Goal: Task Accomplishment & Management: Manage account settings

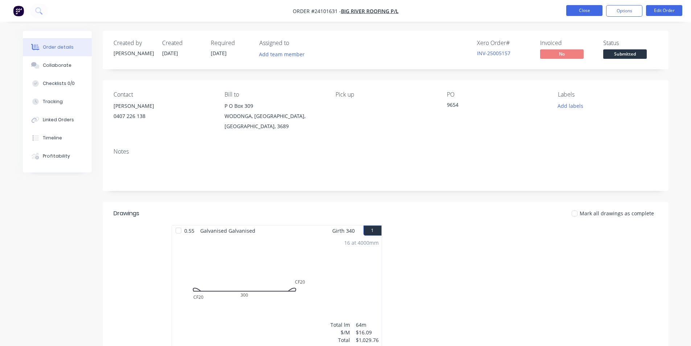
click at [578, 11] on button "Close" at bounding box center [584, 10] width 36 height 11
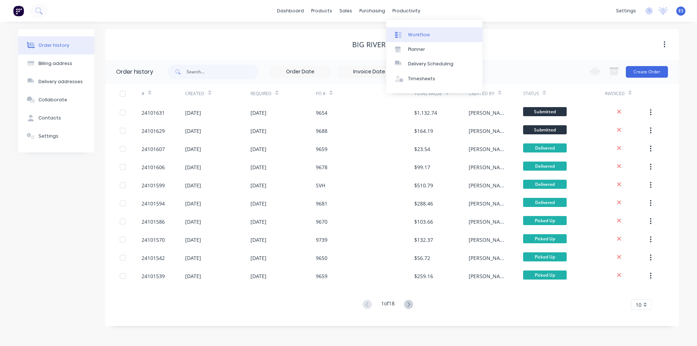
click at [425, 37] on div "Workflow" at bounding box center [419, 35] width 22 height 7
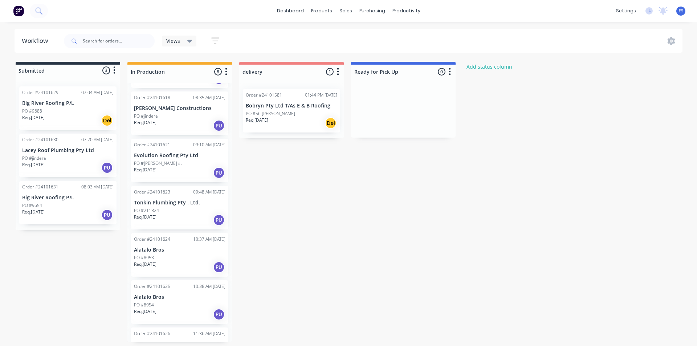
scroll to position [127, 0]
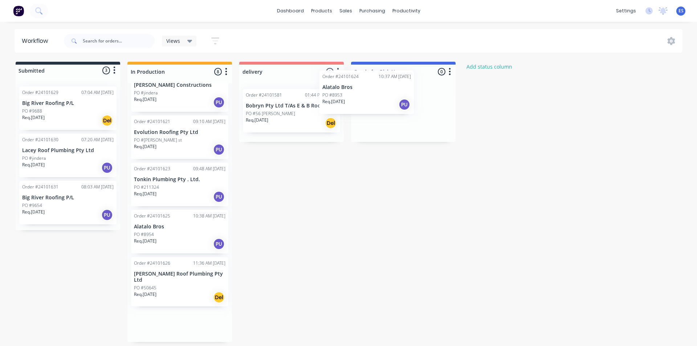
drag, startPoint x: 169, startPoint y: 224, endPoint x: 361, endPoint y: 96, distance: 230.4
click at [361, 96] on div "Submitted 3 Status colour #273444 hex #273444 Save Cancel Summaries Total order…" at bounding box center [337, 202] width 684 height 280
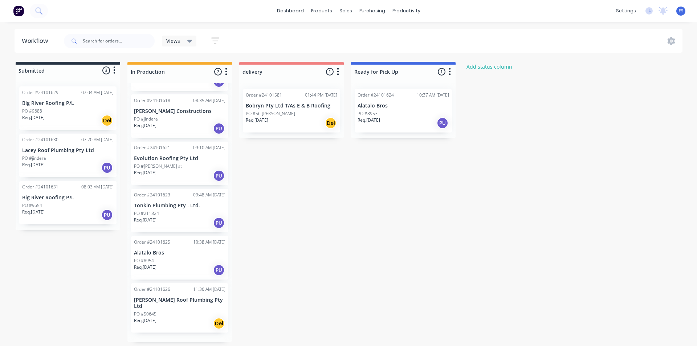
scroll to position [79, 0]
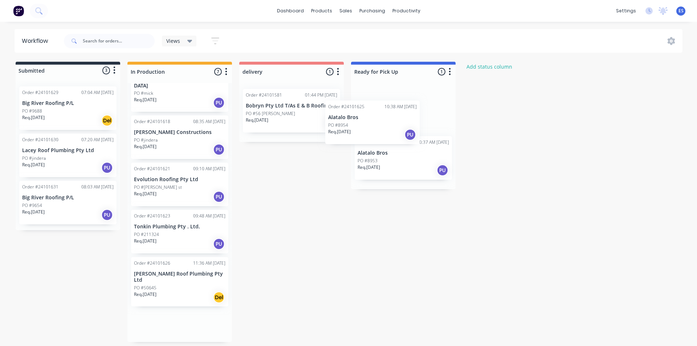
drag, startPoint x: 165, startPoint y: 277, endPoint x: 379, endPoint y: 131, distance: 258.2
click at [379, 131] on div "Submitted 3 Status colour #273444 hex #273444 Save Cancel Summaries Total order…" at bounding box center [337, 202] width 684 height 280
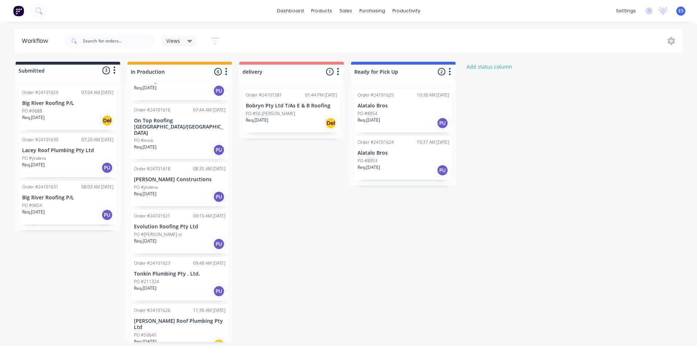
scroll to position [32, 0]
click at [422, 193] on div "Mark as Picked Up" at bounding box center [430, 191] width 73 height 15
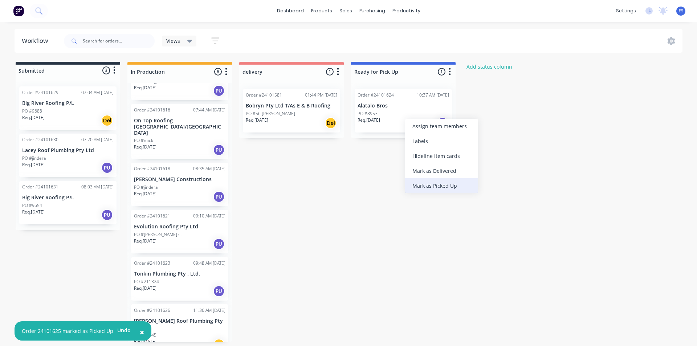
click at [422, 185] on div "Mark as Picked Up" at bounding box center [441, 185] width 73 height 15
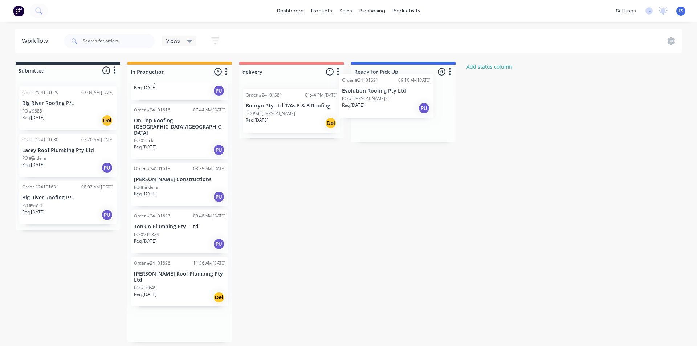
drag, startPoint x: 179, startPoint y: 225, endPoint x: 389, endPoint y: 100, distance: 244.0
click at [389, 100] on div "Submitted 3 Status colour #273444 hex #273444 Save Cancel Summaries Total order…" at bounding box center [337, 202] width 684 height 280
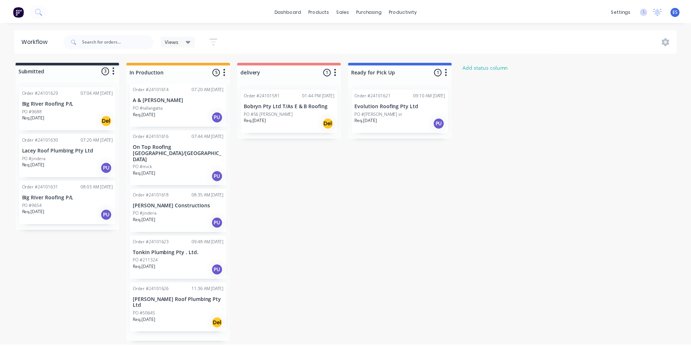
scroll to position [0, 0]
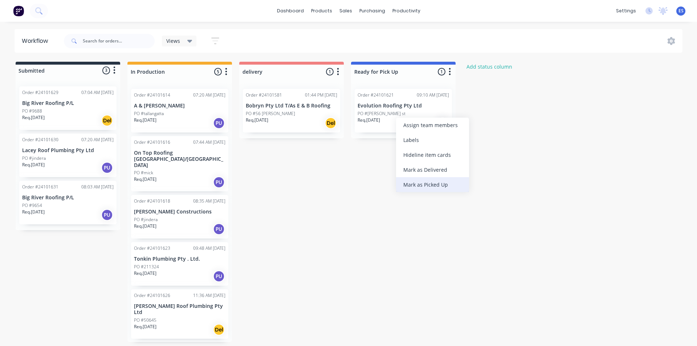
click at [415, 182] on div "Mark as Picked Up" at bounding box center [432, 184] width 73 height 15
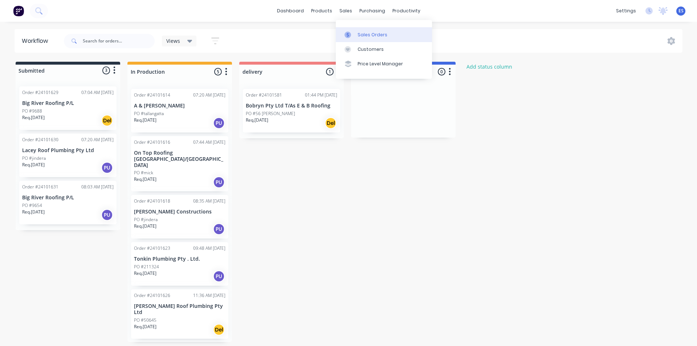
click at [357, 36] on div "Sales Orders" at bounding box center [372, 35] width 30 height 7
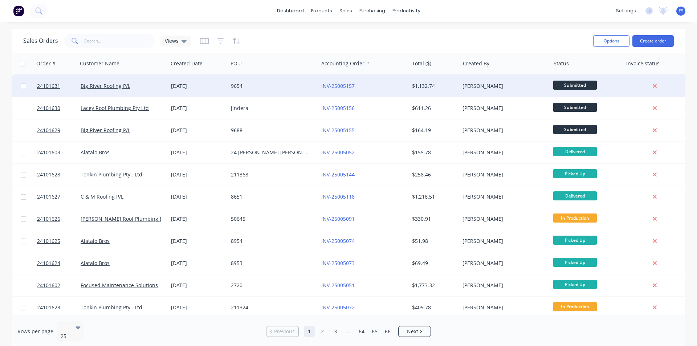
click at [275, 86] on div "9654" at bounding box center [271, 85] width 81 height 7
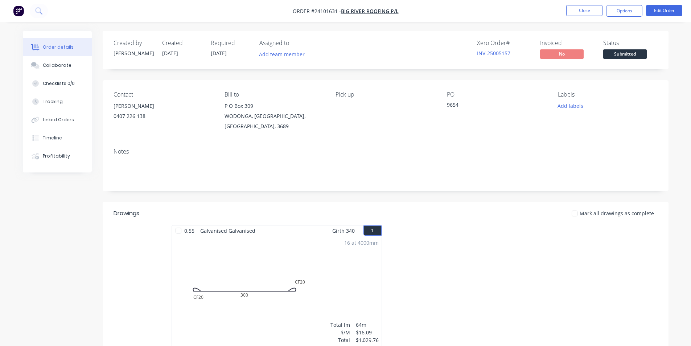
click at [452, 105] on div "9654" at bounding box center [492, 106] width 91 height 10
click at [457, 105] on div "9654" at bounding box center [492, 106] width 91 height 10
click at [456, 106] on div "9654" at bounding box center [492, 106] width 91 height 10
click at [456, 104] on div "9654" at bounding box center [492, 106] width 91 height 10
click at [456, 107] on div "9654" at bounding box center [492, 106] width 91 height 10
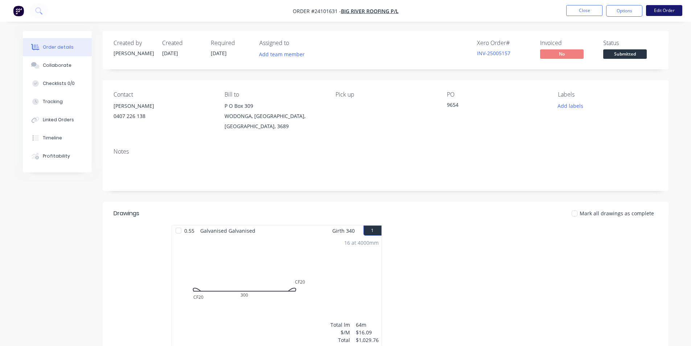
click at [662, 8] on button "Edit Order" at bounding box center [664, 10] width 36 height 11
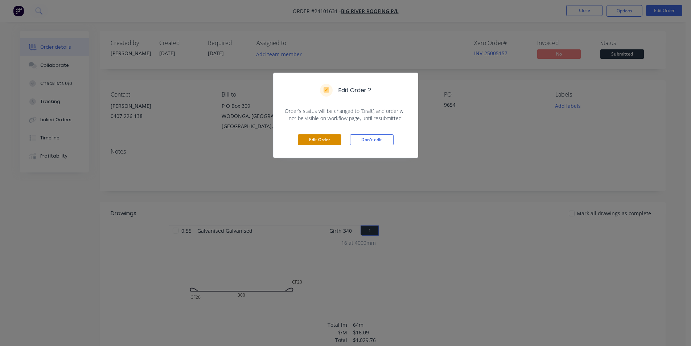
click at [312, 141] on button "Edit Order" at bounding box center [320, 139] width 44 height 11
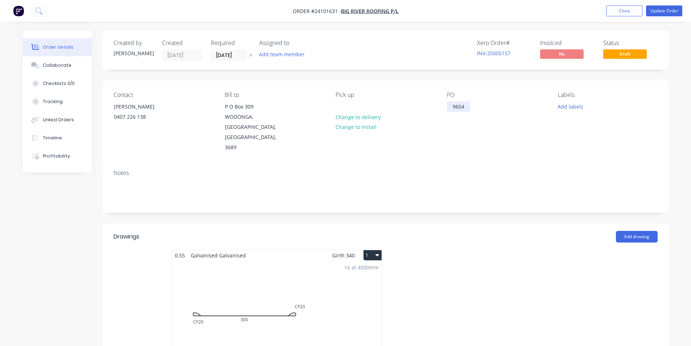
click at [464, 105] on div "9654" at bounding box center [458, 106] width 23 height 11
click at [430, 103] on div "Pick up Change to delivery Change to install" at bounding box center [385, 121] width 99 height 61
click at [126, 118] on div "0407 226 138" at bounding box center [144, 117] width 60 height 10
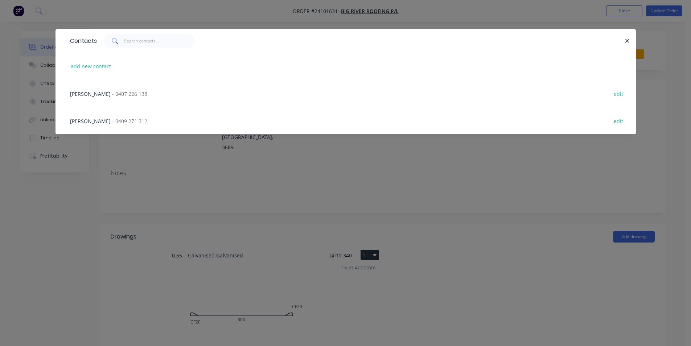
click at [112, 121] on span "- 0409 271 312" at bounding box center [129, 121] width 35 height 7
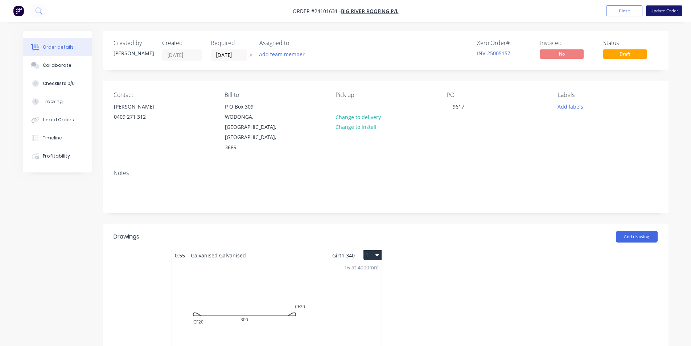
click at [669, 12] on button "Update Order" at bounding box center [664, 10] width 36 height 11
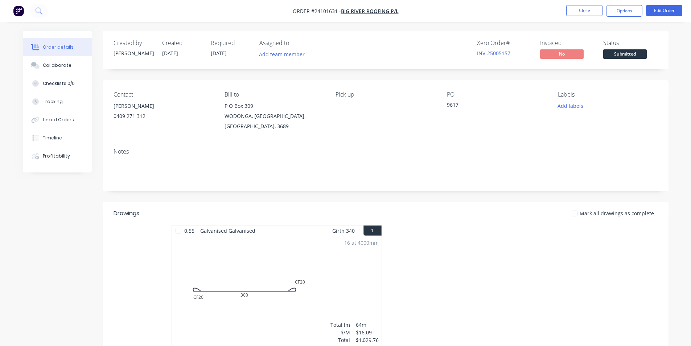
click at [22, 9] on img "button" at bounding box center [18, 10] width 11 height 11
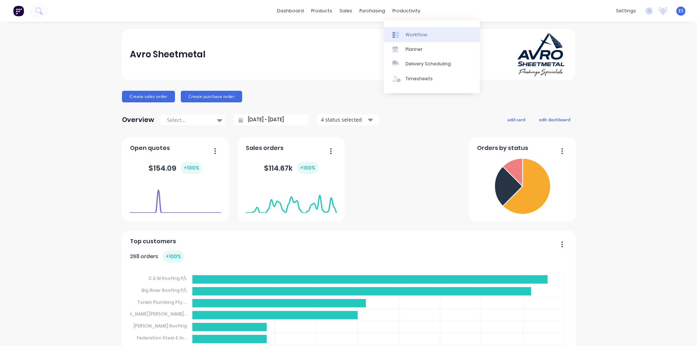
click at [417, 32] on div "Workflow" at bounding box center [416, 35] width 22 height 7
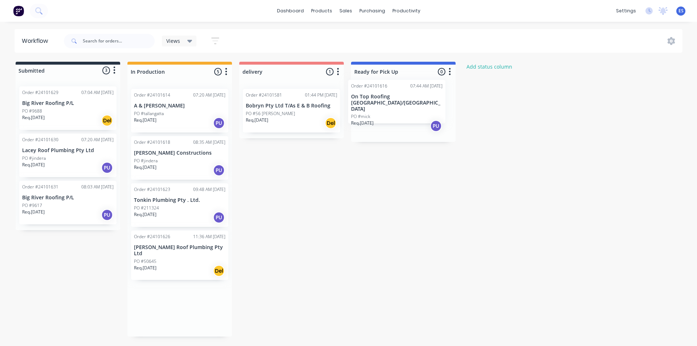
drag, startPoint x: 170, startPoint y: 166, endPoint x: 403, endPoint y: 103, distance: 241.6
click at [403, 103] on div "Submitted 3 Status colour #273444 hex #273444 Save Cancel Summaries Total order…" at bounding box center [337, 199] width 684 height 275
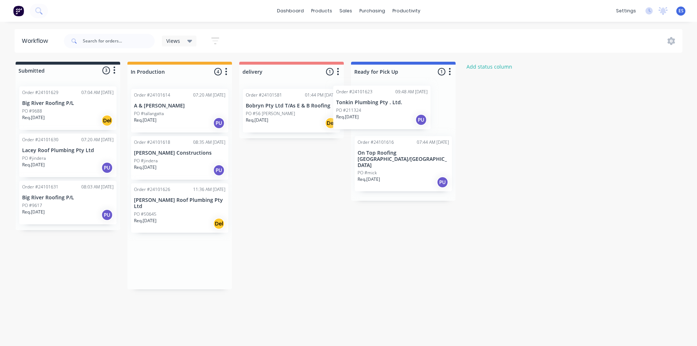
drag, startPoint x: 163, startPoint y: 209, endPoint x: 367, endPoint y: 109, distance: 227.3
click at [367, 109] on div "Submitted 3 Status colour #273444 hex #273444 Save Cancel Summaries Total order…" at bounding box center [337, 175] width 684 height 227
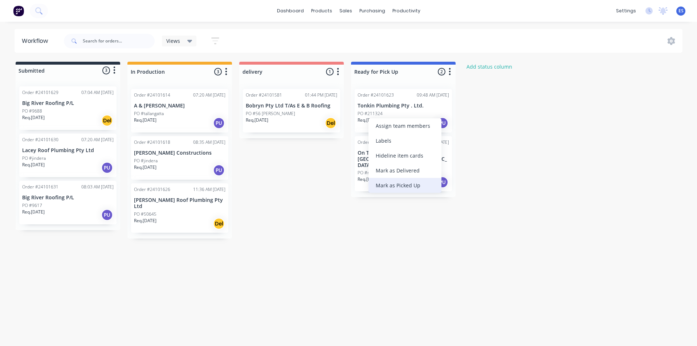
click at [405, 184] on div "Mark as Picked Up" at bounding box center [404, 185] width 73 height 15
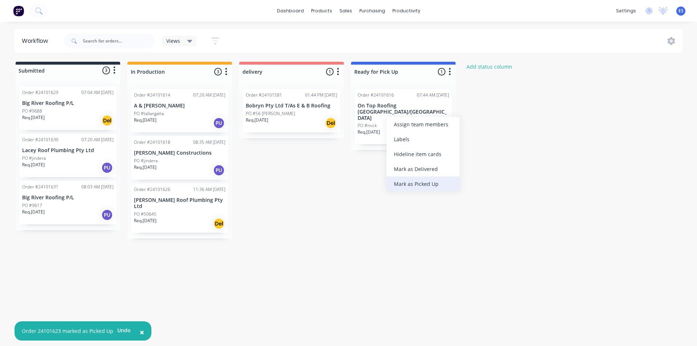
click at [414, 181] on div "Mark as Picked Up" at bounding box center [422, 183] width 73 height 15
